Goal: Task Accomplishment & Management: Manage account settings

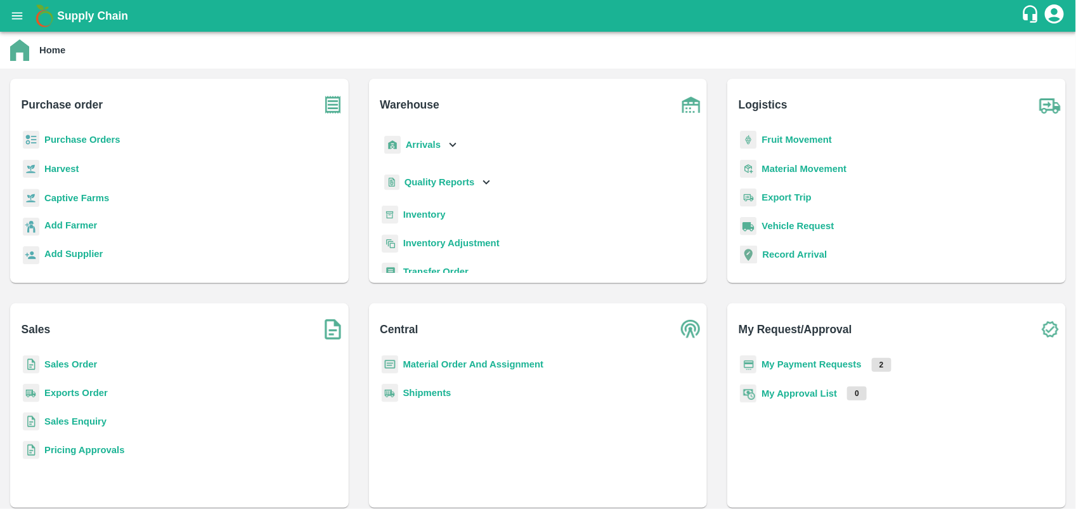
click at [803, 359] on b "My Payment Requests" at bounding box center [812, 364] width 100 height 10
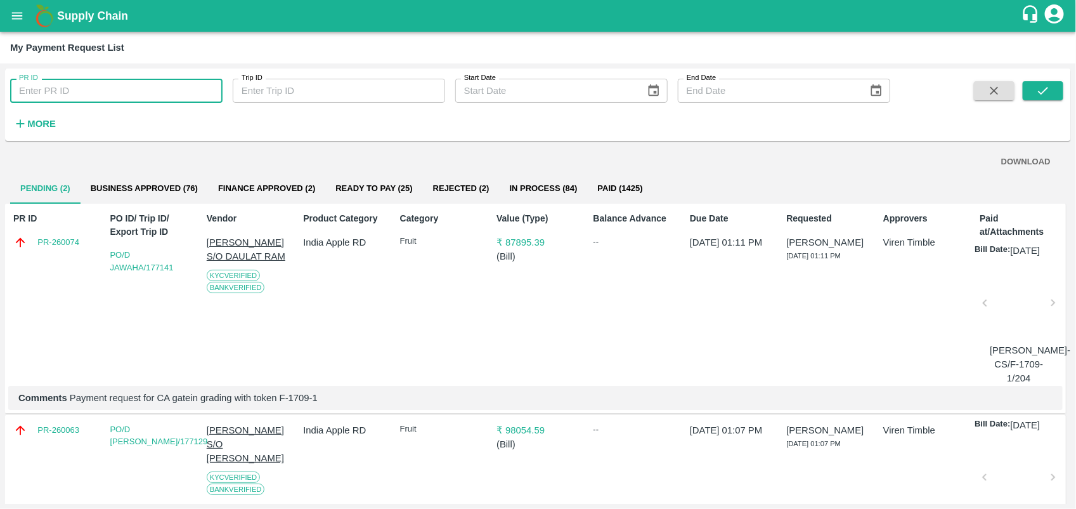
click at [88, 93] on input "PR ID" at bounding box center [116, 91] width 212 height 24
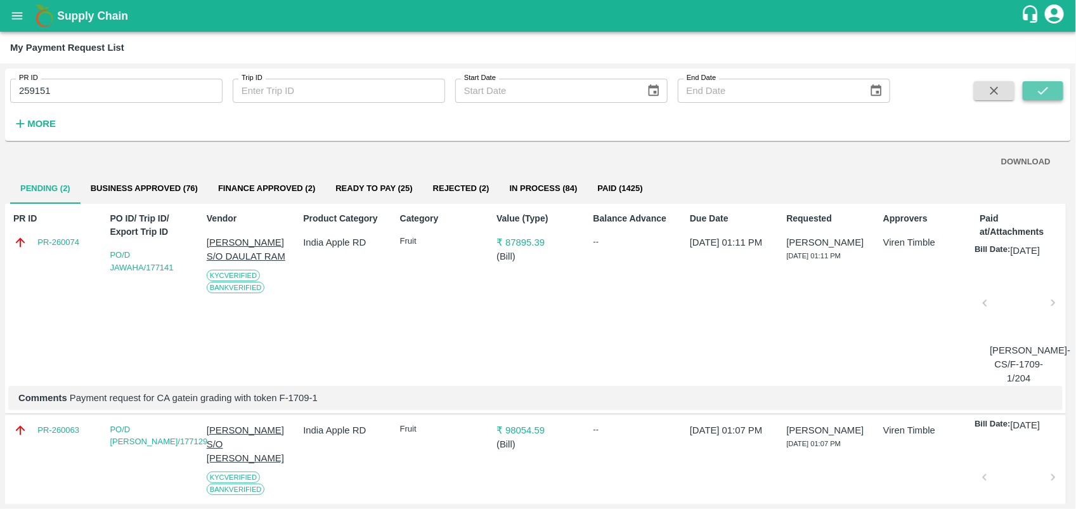
click at [1040, 87] on icon "submit" at bounding box center [1043, 91] width 14 height 14
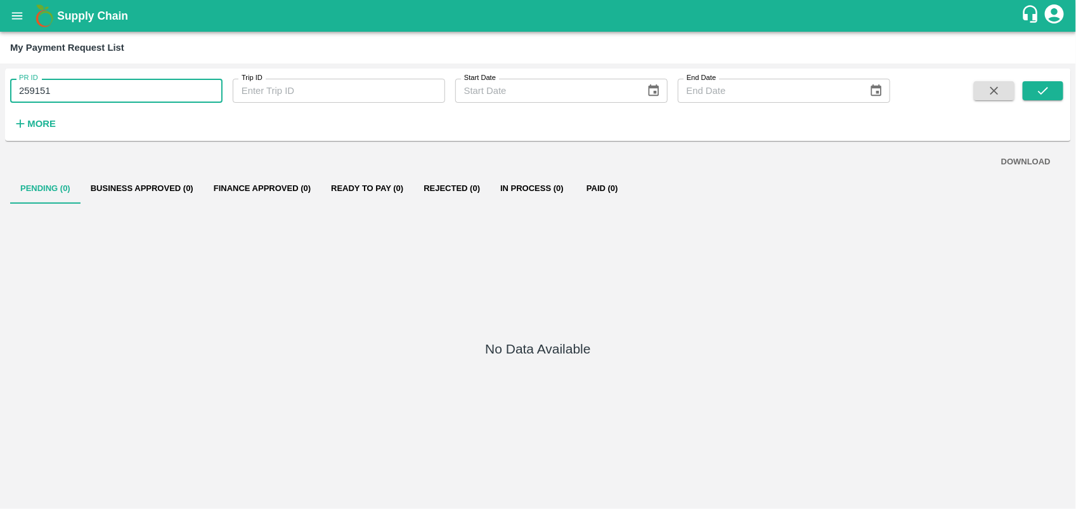
click at [136, 89] on input "259151" at bounding box center [116, 91] width 212 height 24
type input "258471"
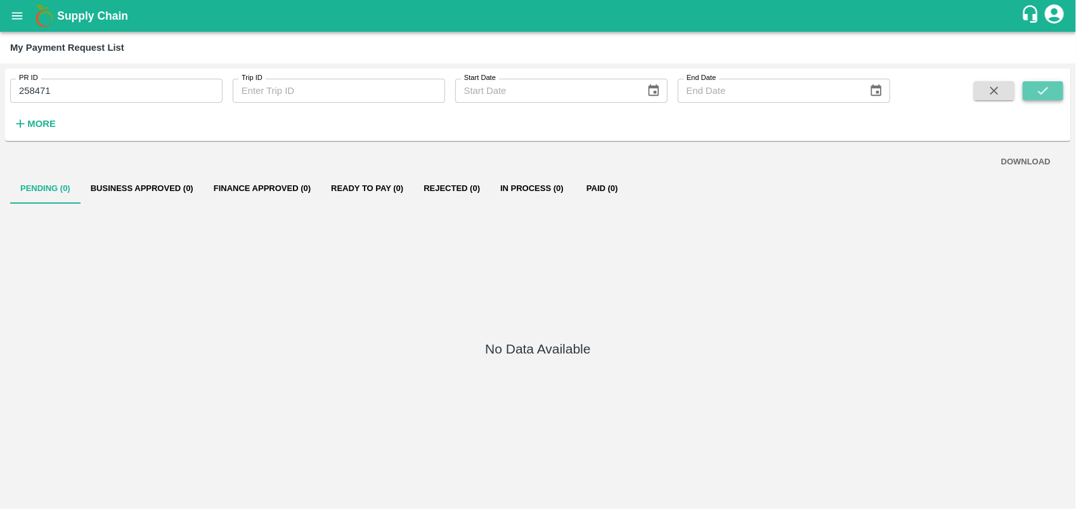
click at [1034, 99] on button "submit" at bounding box center [1043, 90] width 41 height 19
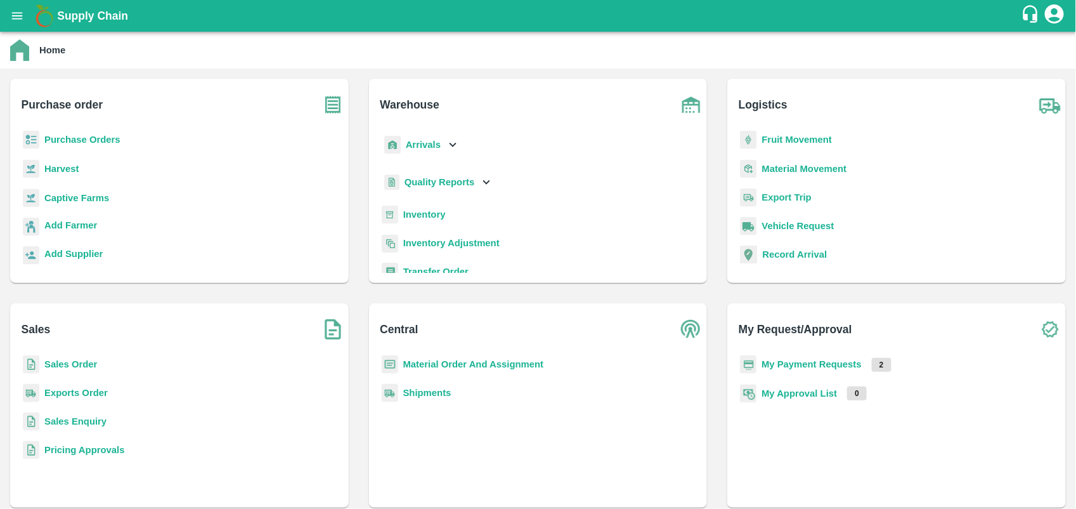
scroll to position [165, 0]
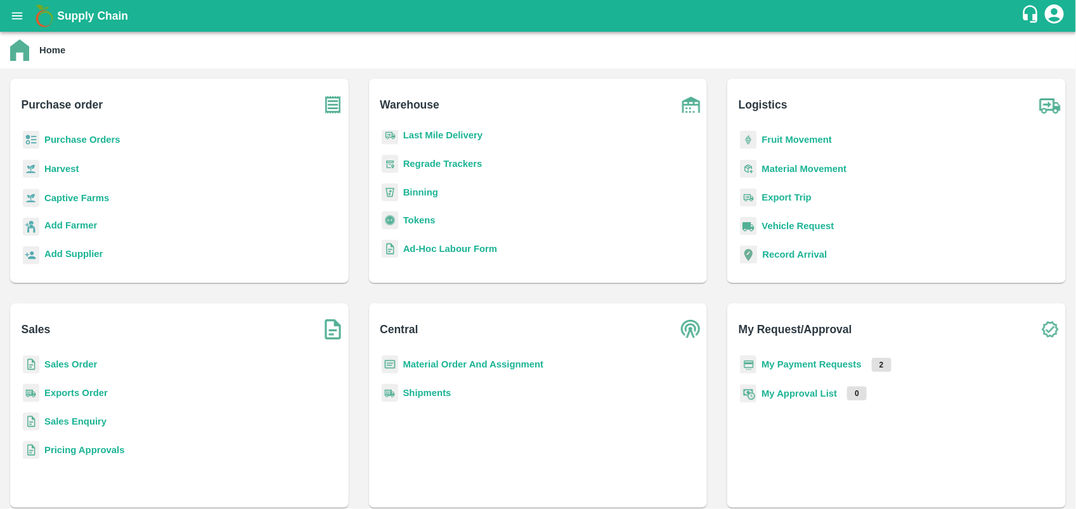
click at [415, 216] on b "Tokens" at bounding box center [419, 220] width 32 height 10
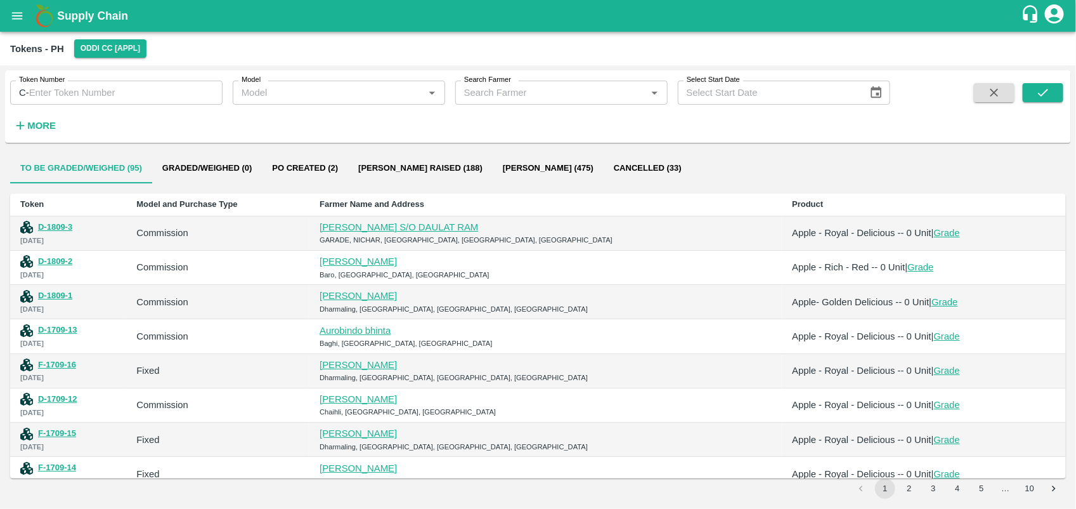
click at [517, 89] on input "Search Farmer" at bounding box center [551, 92] width 184 height 16
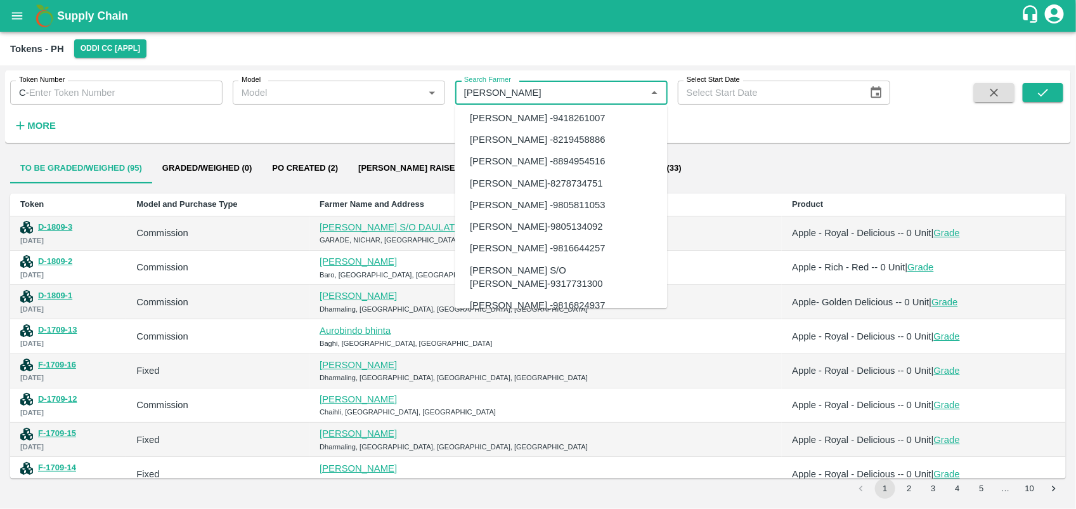
scroll to position [906, 0]
type input "[PERSON_NAME]"
click at [777, 169] on div "To be Graded/Weighed (95) Graded/Weighed (0) Po Created (2) Bill Pr Raised (188…" at bounding box center [538, 168] width 1056 height 30
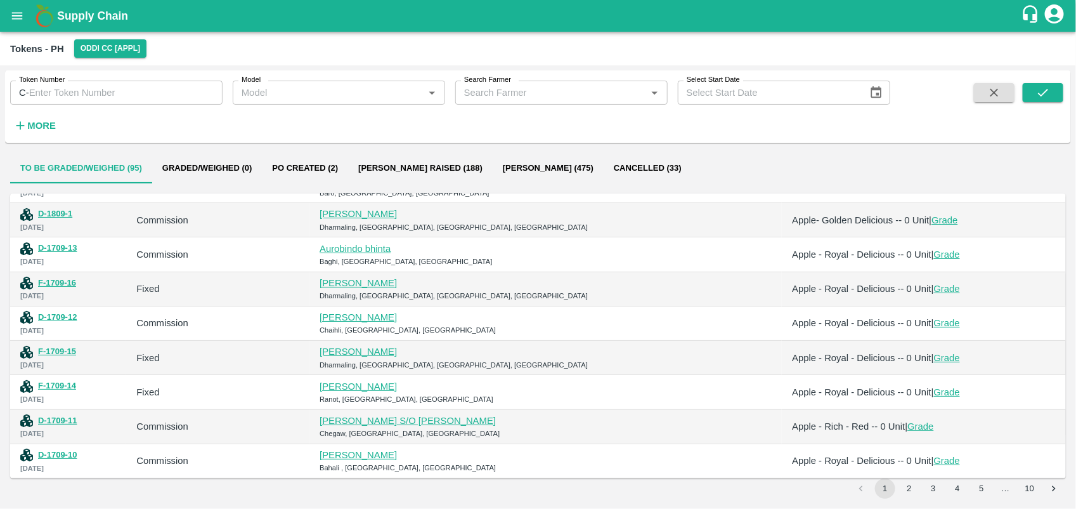
scroll to position [0, 0]
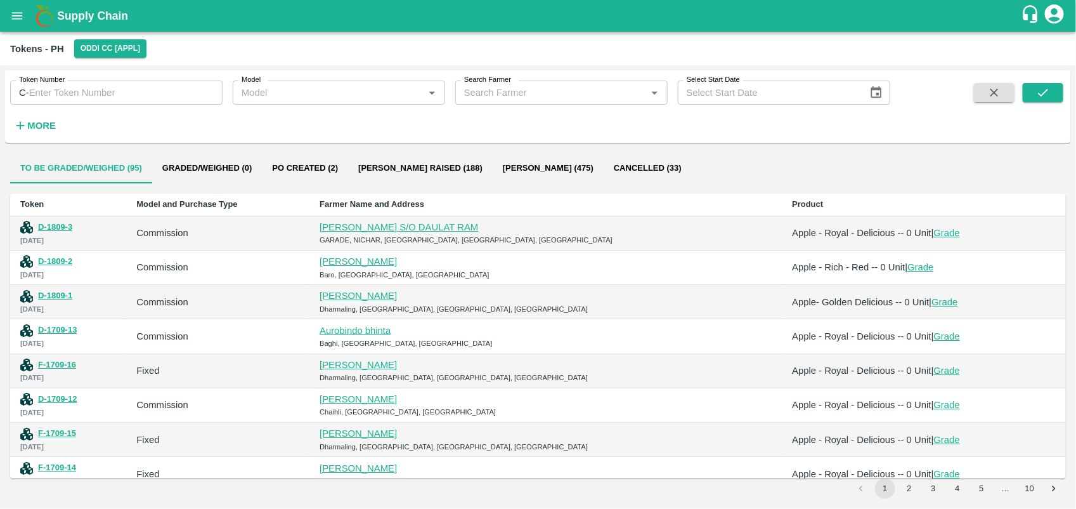
click at [334, 86] on input "Model" at bounding box center [329, 92] width 184 height 16
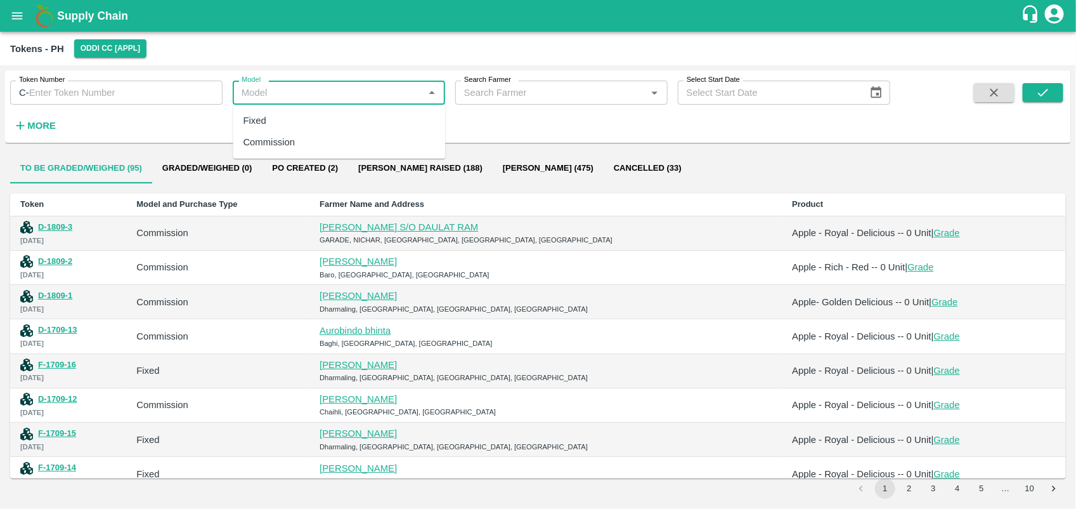
click at [313, 119] on div "Fixed" at bounding box center [339, 121] width 212 height 22
type input "Fixed"
click at [1044, 96] on icon "submit" at bounding box center [1043, 93] width 14 height 14
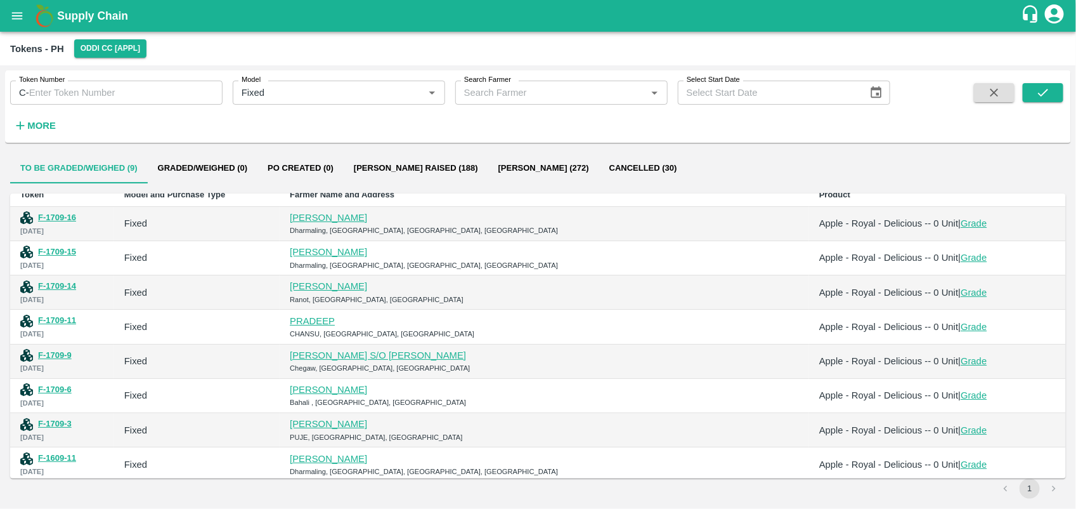
scroll to position [48, 0]
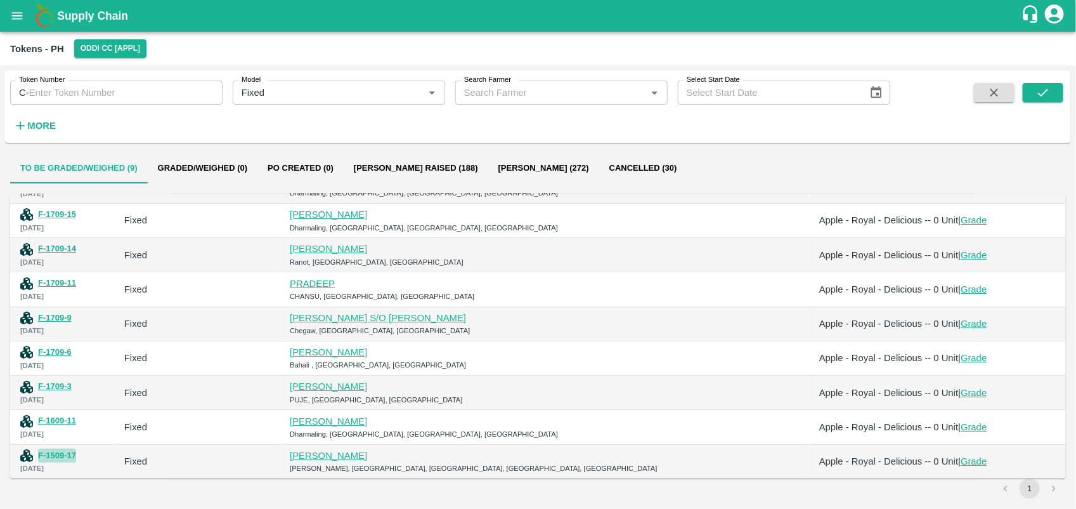
click at [60, 451] on button "F-1509-17" at bounding box center [57, 455] width 38 height 15
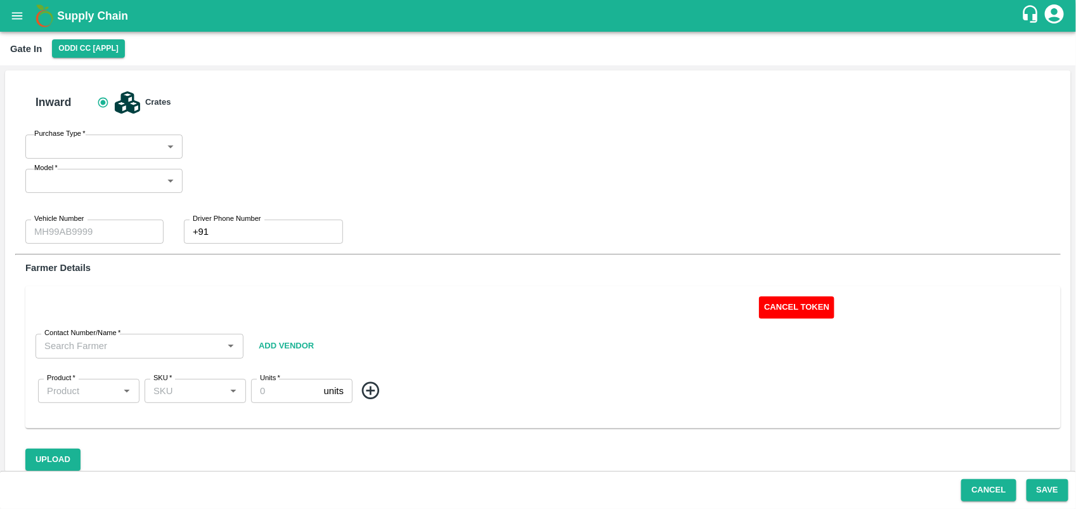
type input "Fixed"
type input "HP92-2816"
type input "0"
type input "[PERSON_NAME]-7807380057"
type input "Apple - Royal - Delicious"
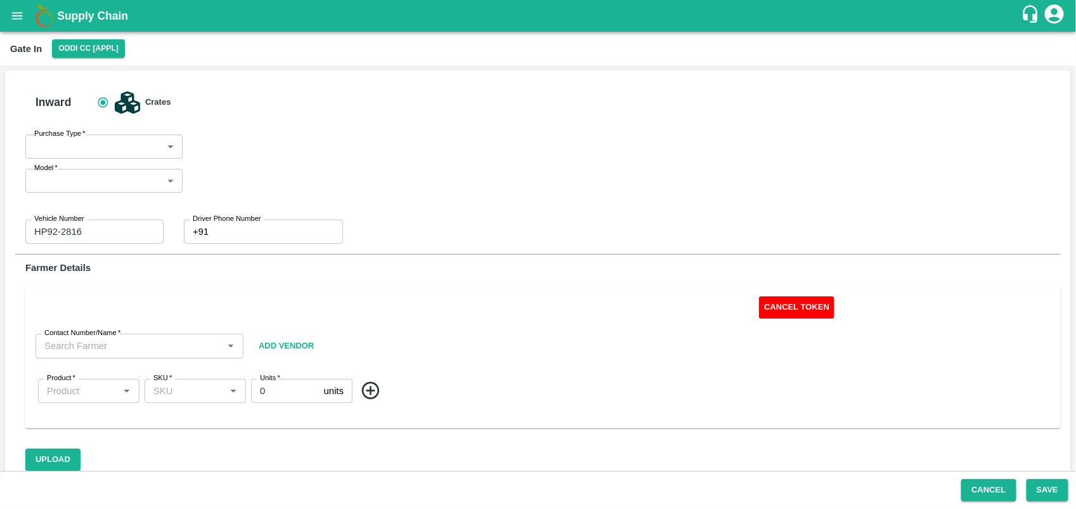
type input "SHIM-MIX"
click at [775, 302] on button "Cancel Token" at bounding box center [796, 308] width 75 height 22
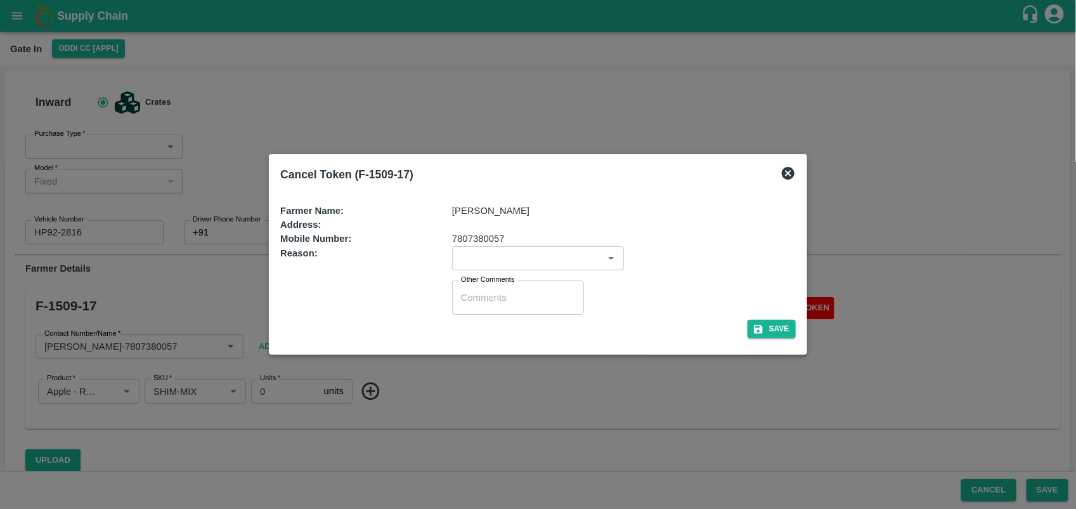
click at [485, 252] on input "input" at bounding box center [527, 258] width 143 height 16
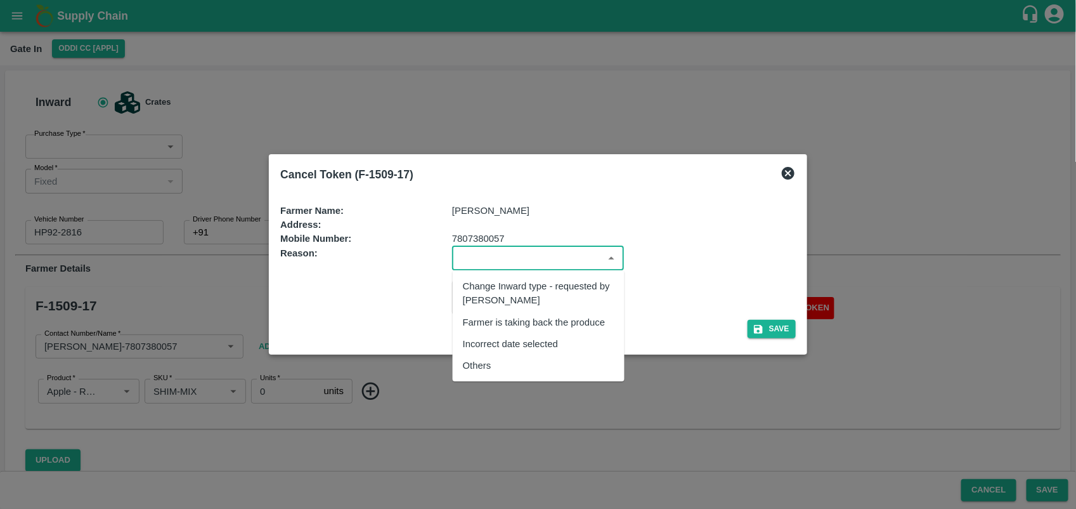
click at [493, 356] on div "Others" at bounding box center [539, 365] width 172 height 22
type input "Others"
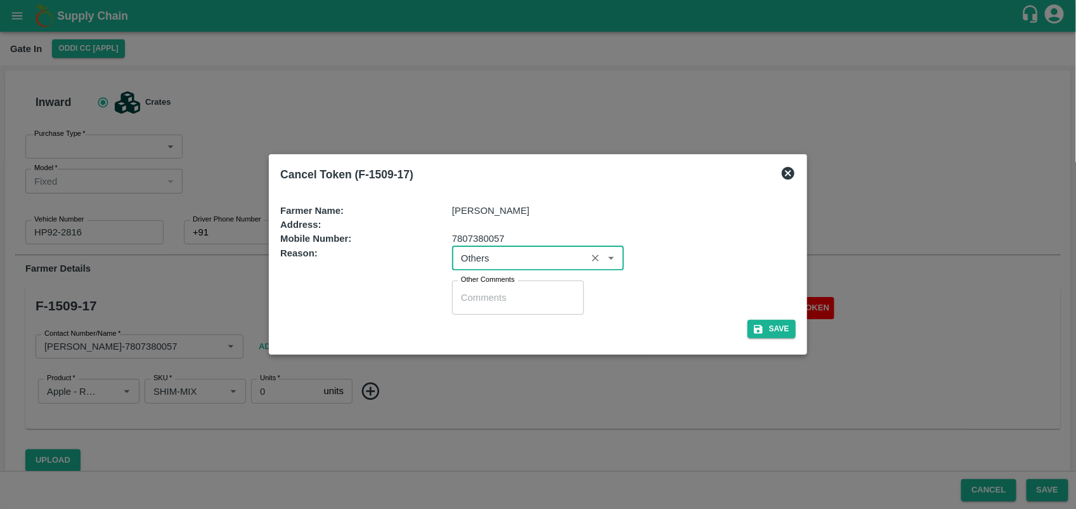
click at [488, 302] on textarea "Other Comments" at bounding box center [518, 297] width 114 height 13
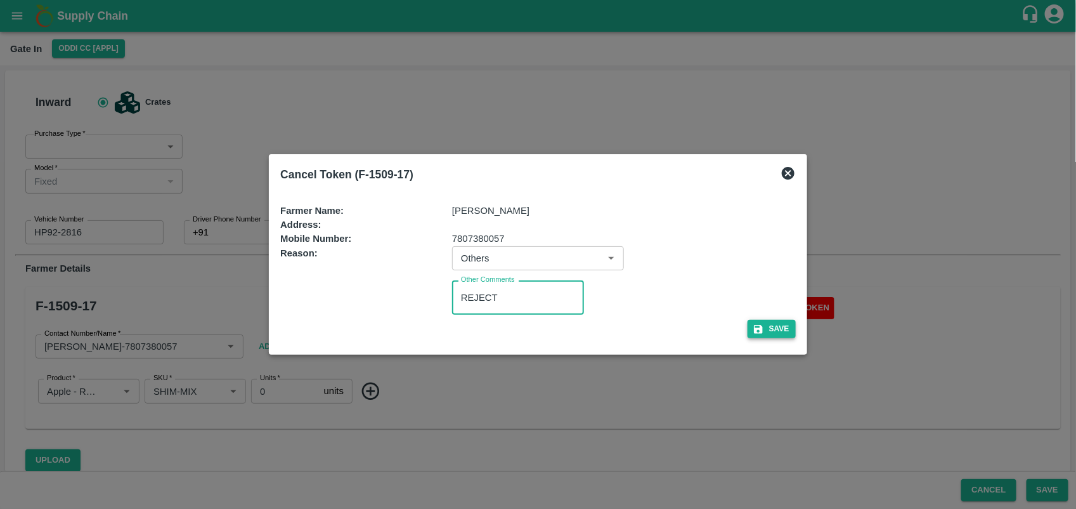
type textarea "REJECT"
click at [748, 330] on button "Save" at bounding box center [772, 329] width 48 height 18
